Goal: Information Seeking & Learning: Learn about a topic

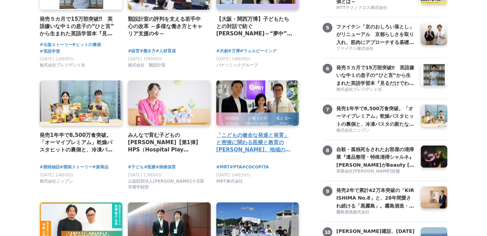
scroll to position [192, 0]
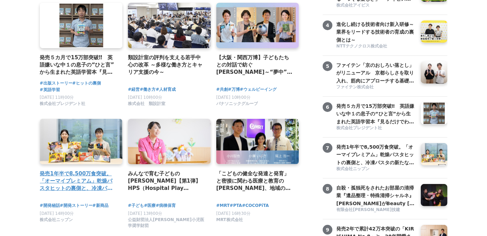
click at [90, 191] on h4 "発売1年半で8,500万食突破。「オーマイプレミアム」乾燥パスタヒットの裏側と、冷凍パスタの新たな挑戦。徹底的な消費者起点で「おいしさ」を追求するニップンの歩み" at bounding box center [78, 181] width 77 height 23
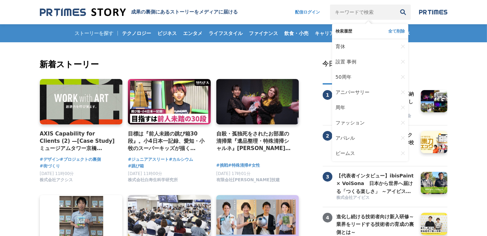
click at [349, 15] on input "キーワードで検索" at bounding box center [363, 12] width 66 height 15
type input "導入事例"
click at [396, 5] on button "検索" at bounding box center [403, 12] width 15 height 15
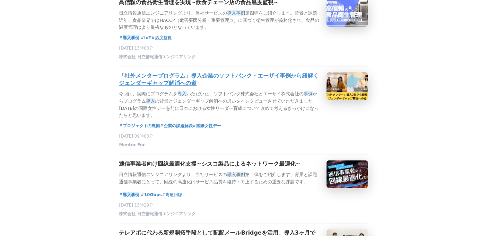
scroll to position [539, 0]
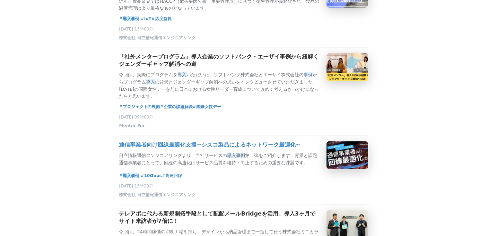
click at [218, 149] on h3 "通信事業者向け回線最適化支援~シスコ製品によるネットワーク最適化~" at bounding box center [209, 144] width 181 height 7
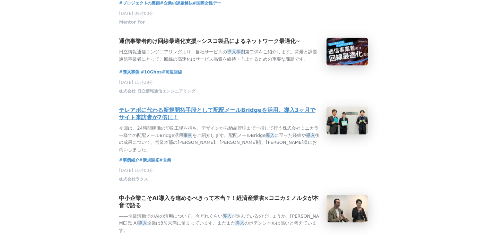
scroll to position [693, 0]
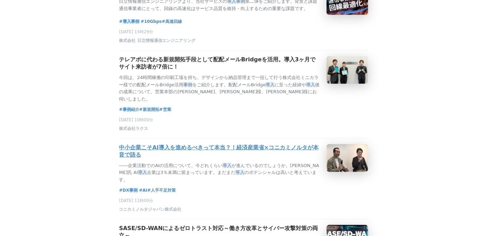
click at [219, 159] on h3 "中小企業こそAI導入を進めるべきって本当？！経済産業省×コニカミノルタが本音で語る" at bounding box center [220, 151] width 202 height 15
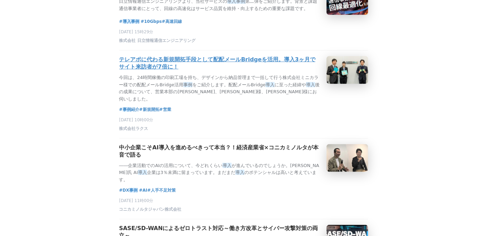
click at [159, 71] on h3 "テレアポに代わる新規開拓手段として配配メールBridgeを活用。導入3ヶ月でサイト来訪者が7倍に！" at bounding box center [220, 63] width 202 height 15
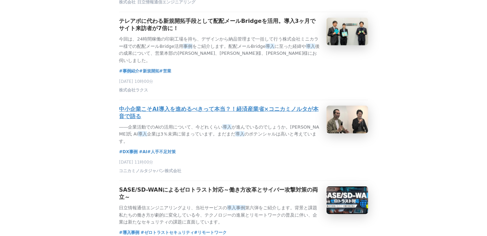
scroll to position [654, 0]
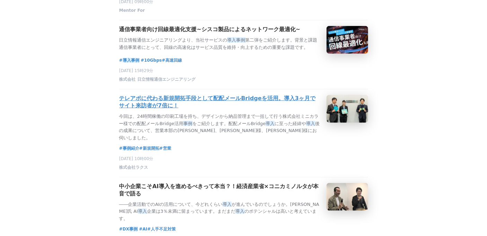
click at [217, 110] on h3 "テレアポに代わる新規開拓手段として配配メールBridgeを活用。導入3ヶ月でサイト来訪者が7倍に！" at bounding box center [220, 102] width 202 height 15
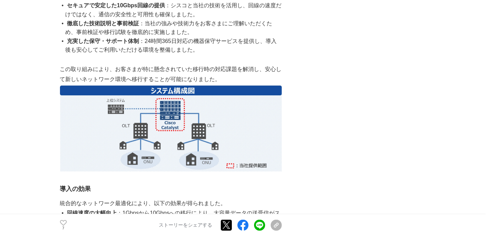
scroll to position [809, 0]
